Goal: Task Accomplishment & Management: Manage account settings

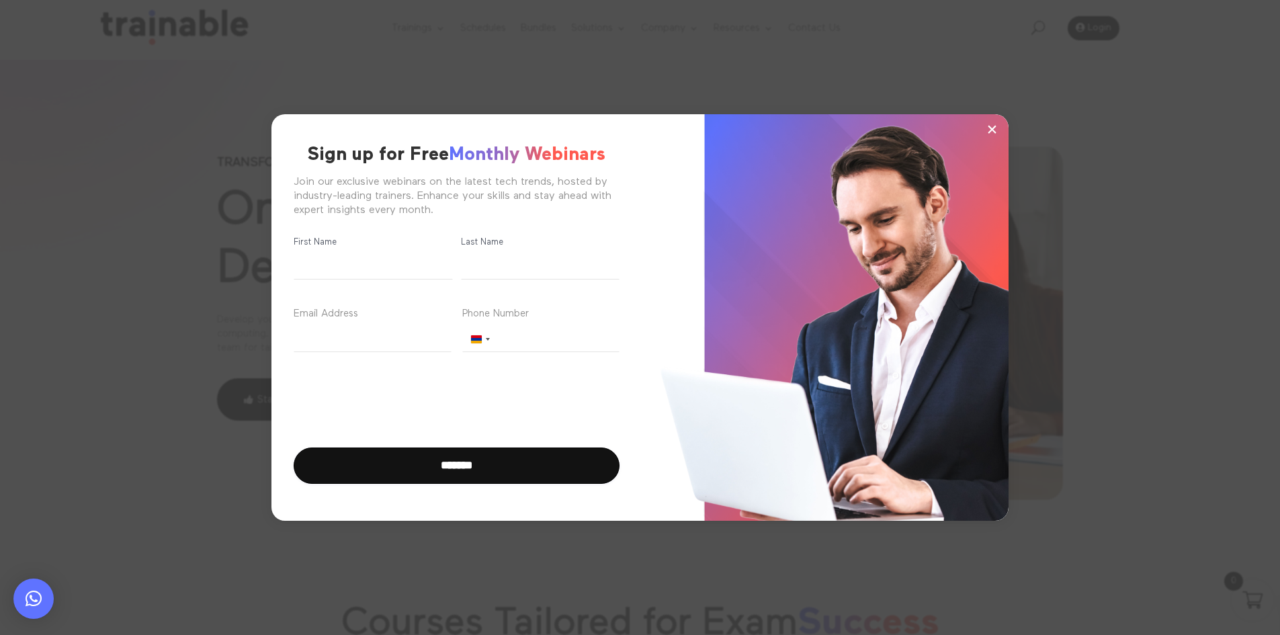
scroll to position [555, 0]
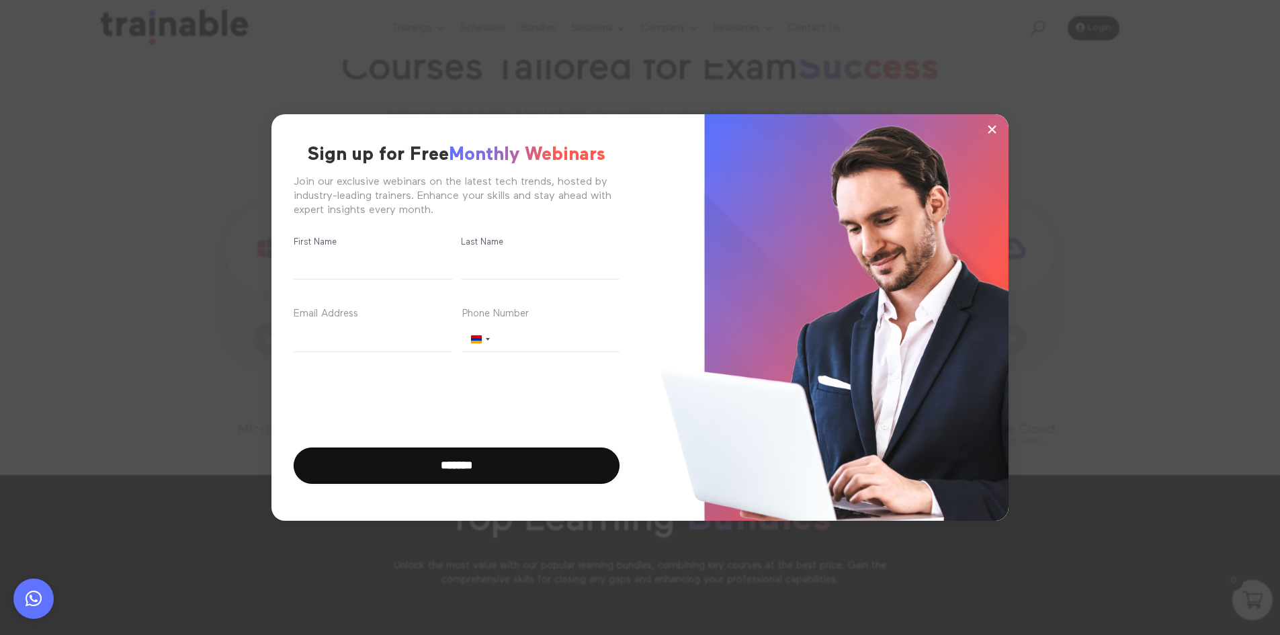
click at [988, 132] on span "×" at bounding box center [992, 129] width 11 height 20
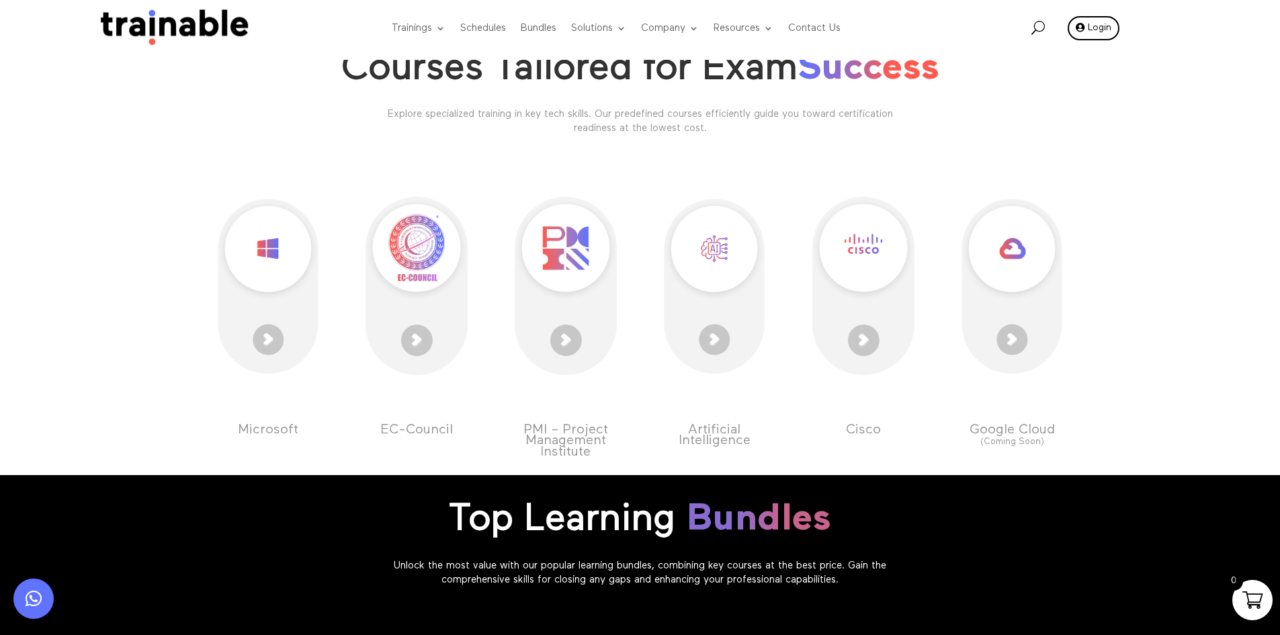
click at [1092, 32] on link "Login" at bounding box center [1094, 28] width 52 height 24
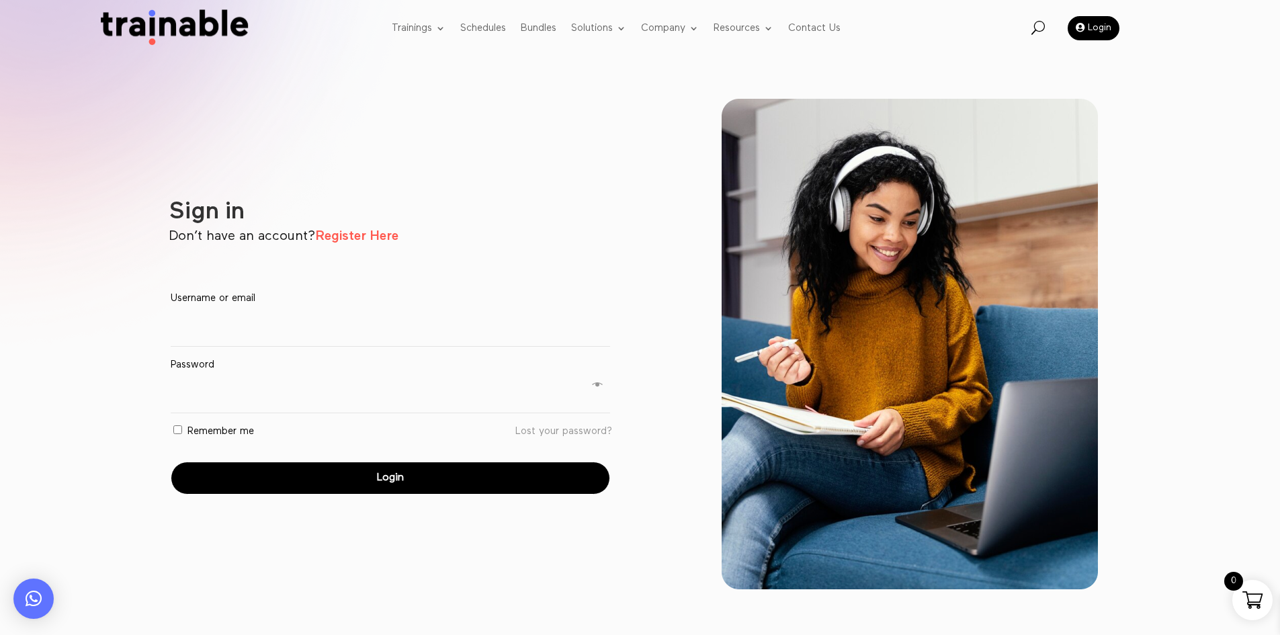
click at [179, 436] on label "Remember me" at bounding box center [212, 431] width 83 height 20
click at [229, 306] on label "Username or email * Required" at bounding box center [390, 298] width 439 height 20
click at [229, 309] on input "Username or email * Required" at bounding box center [390, 328] width 439 height 38
click at [237, 333] on input "Username or email * Required" at bounding box center [390, 328] width 439 height 38
click at [338, 235] on link "Register Here" at bounding box center [356, 235] width 83 height 13
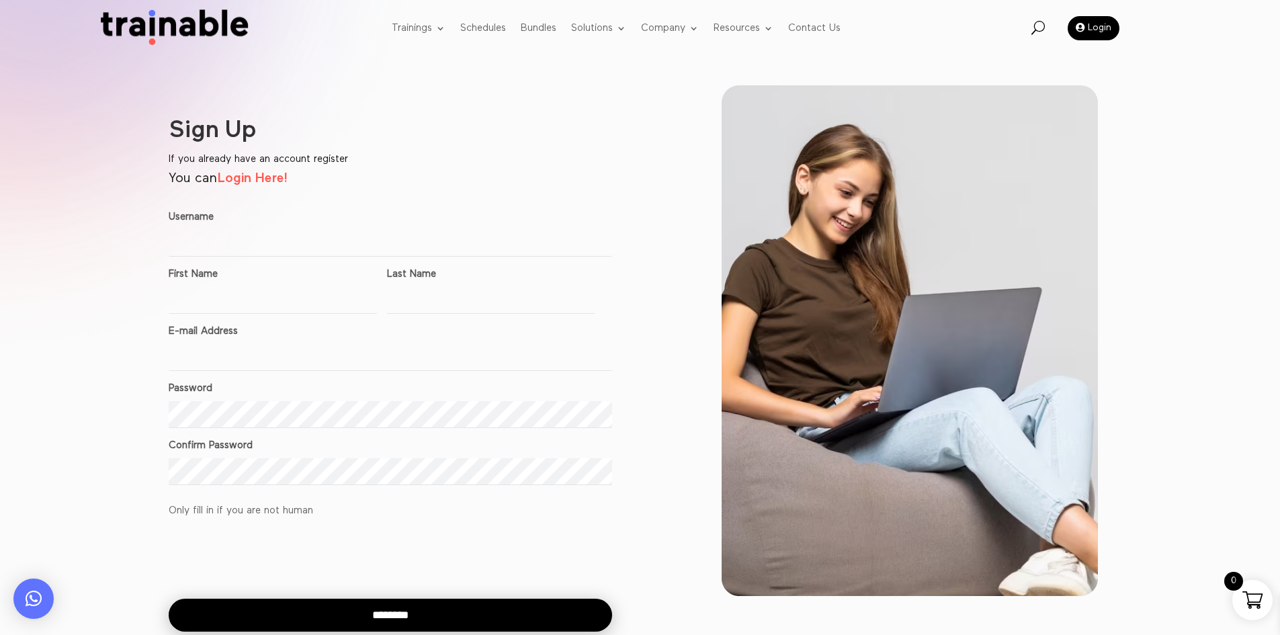
click at [212, 254] on input "Username" at bounding box center [390, 243] width 443 height 27
click at [261, 177] on link "Login Here!" at bounding box center [252, 177] width 71 height 13
